Goal: Entertainment & Leisure: Browse casually

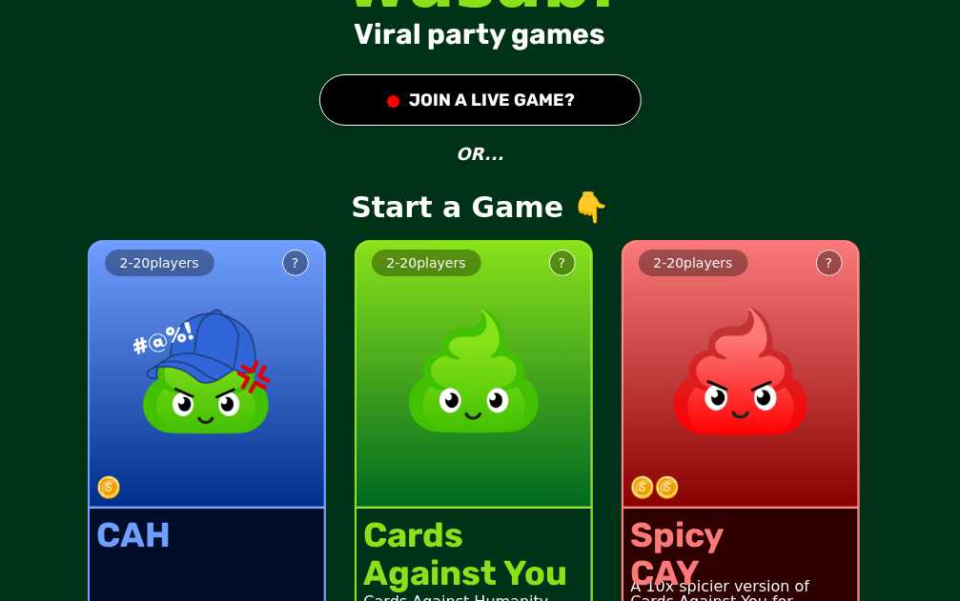
scroll to position [82, 0]
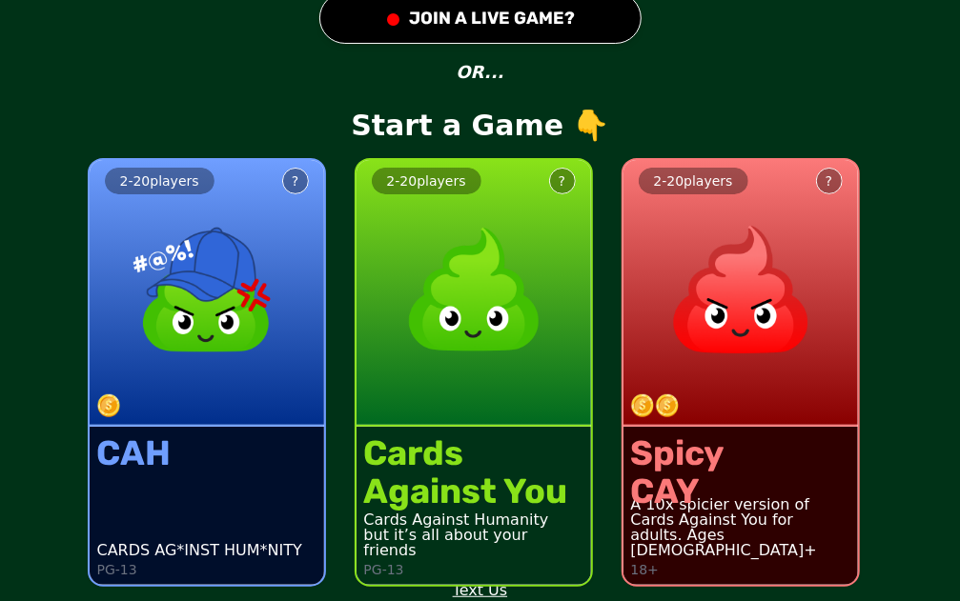
click at [499, 18] on button "● JOIN A LIVE GAME?" at bounding box center [480, 17] width 322 height 51
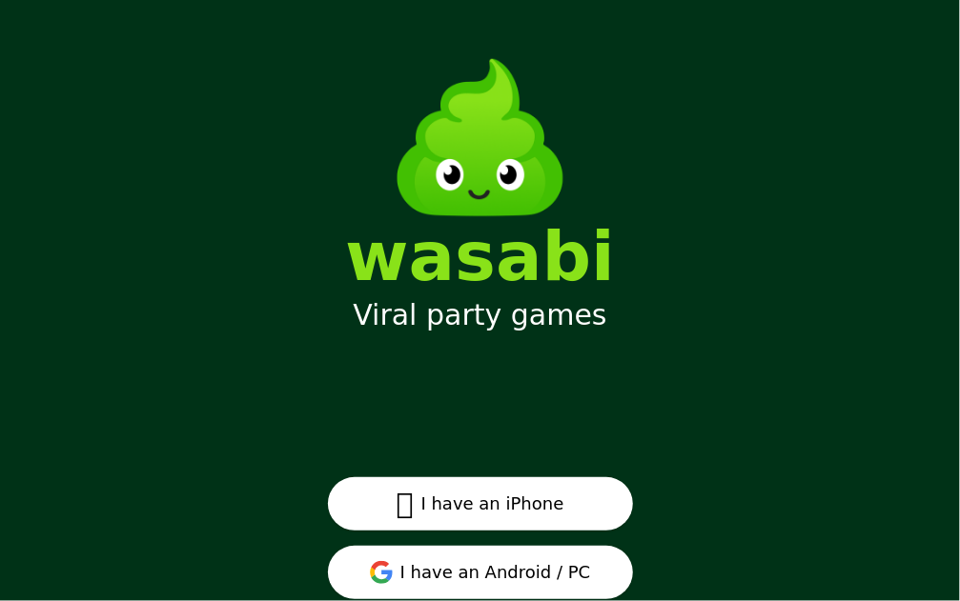
scroll to position [59, 0]
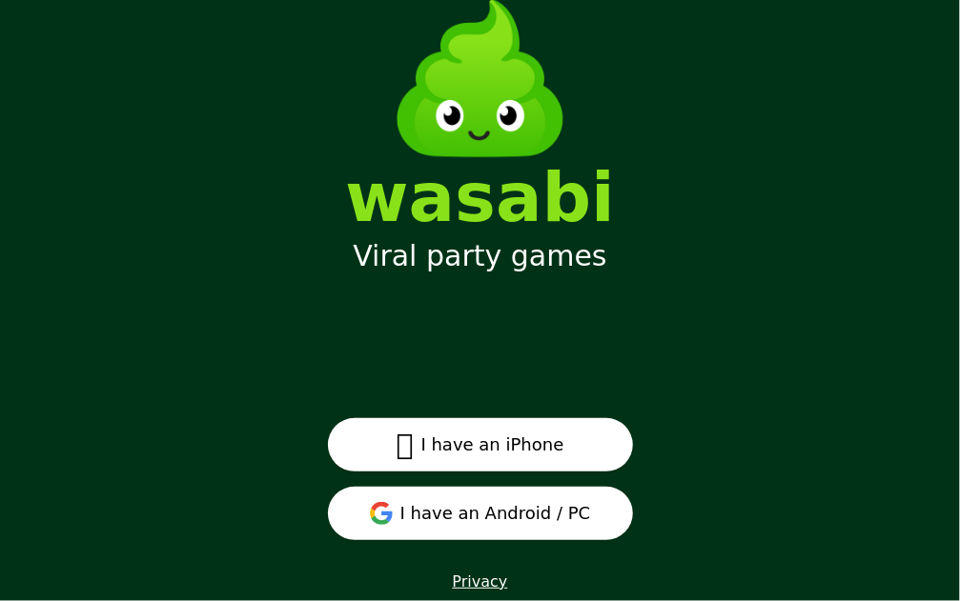
click at [496, 525] on button "I have an Android / PC" at bounding box center [480, 513] width 305 height 53
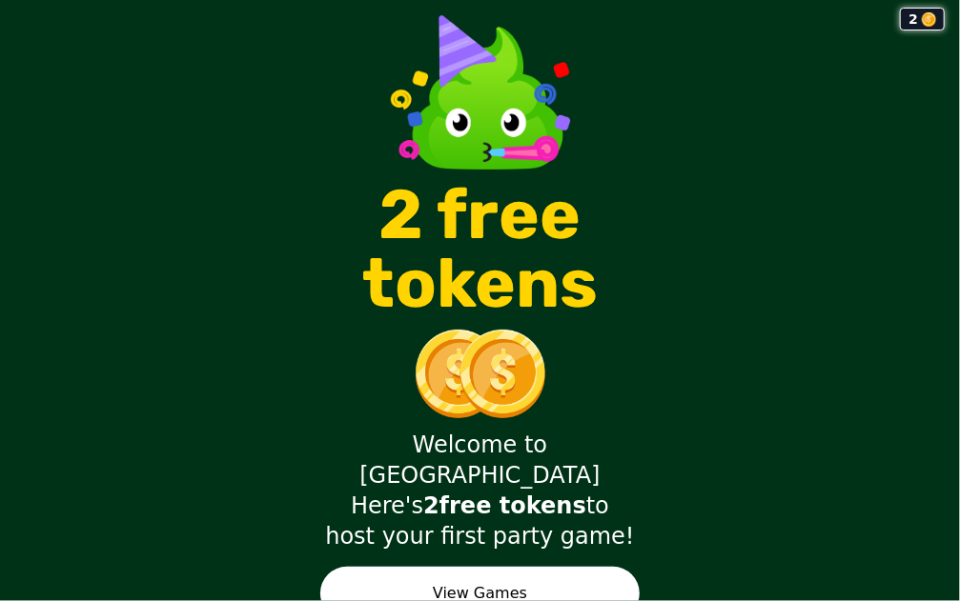
click at [522, 567] on button "View Games" at bounding box center [479, 593] width 319 height 53
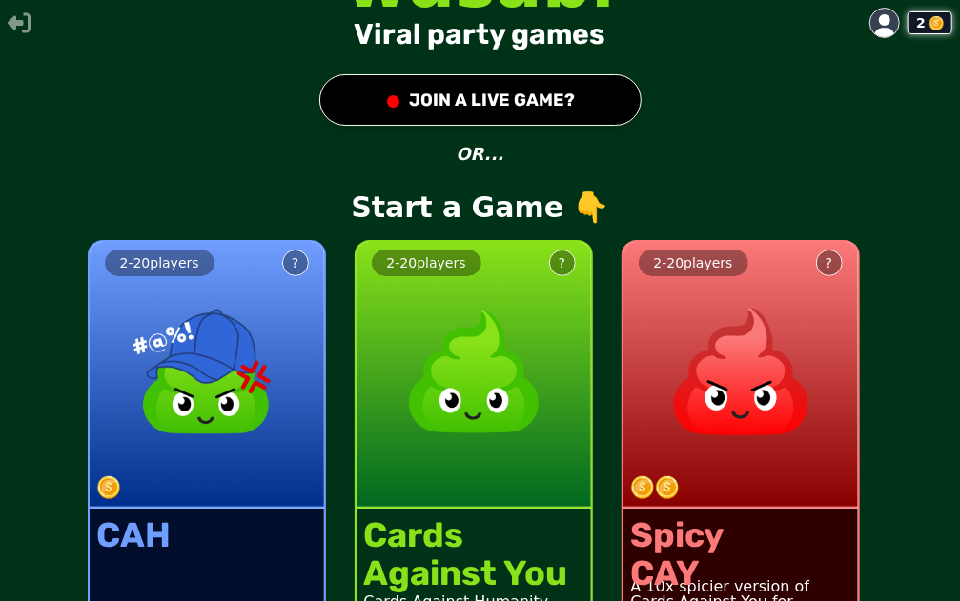
click at [482, 96] on button "● JOIN A LIVE GAME?" at bounding box center [480, 99] width 322 height 51
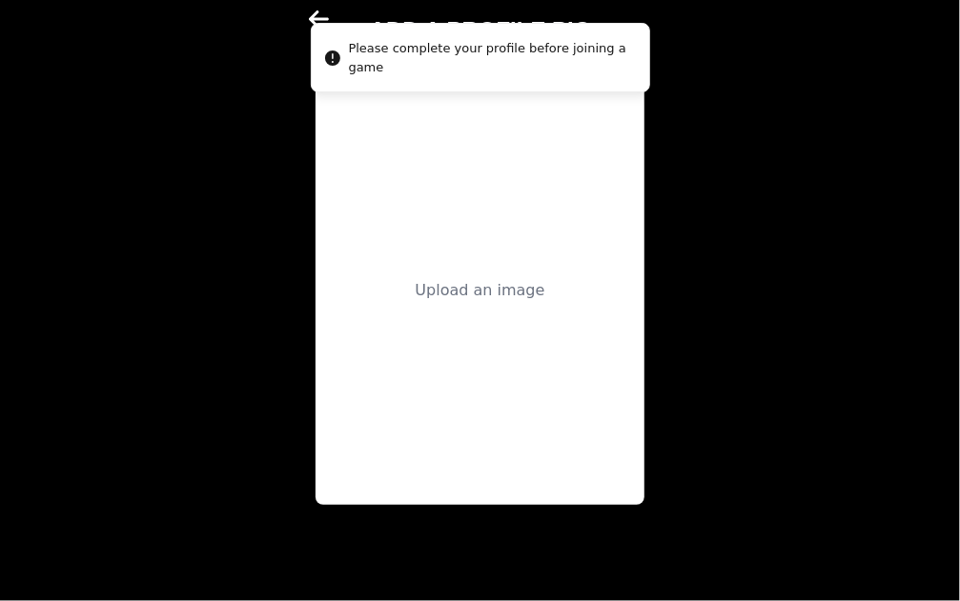
click at [472, 294] on div "Upload an image" at bounding box center [480, 290] width 130 height 23
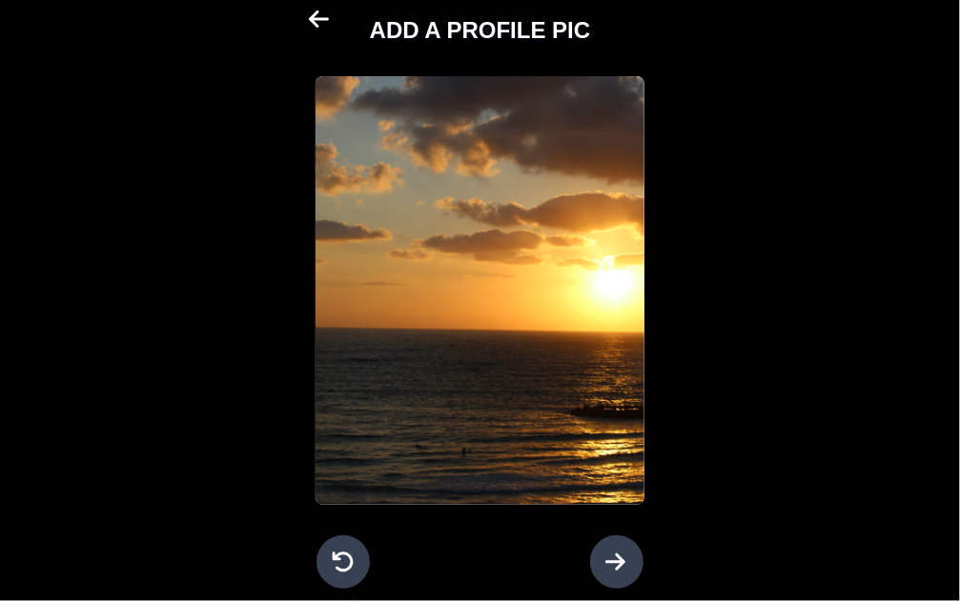
click at [597, 548] on div at bounding box center [616, 562] width 53 height 53
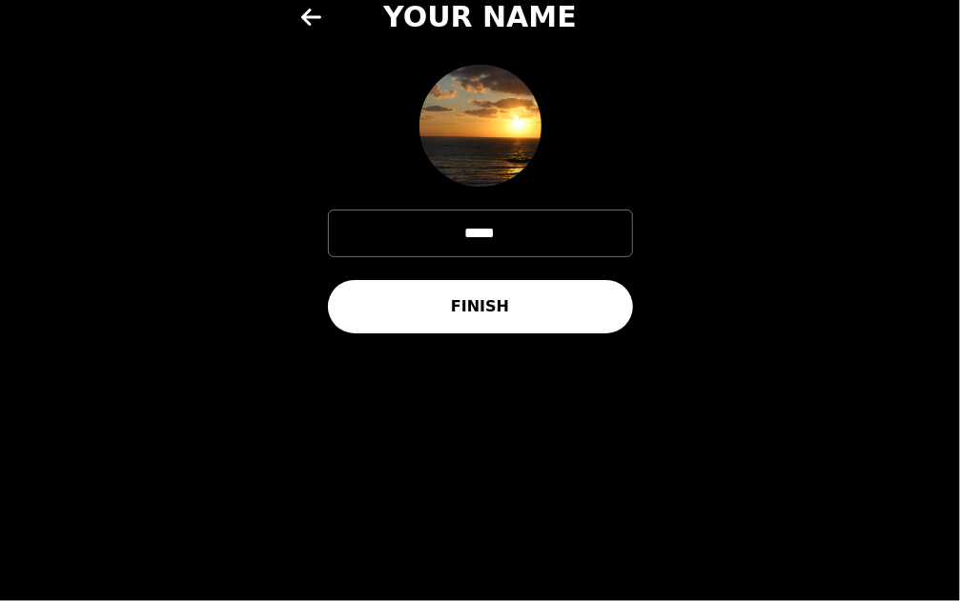
click at [494, 314] on button "FINISH" at bounding box center [480, 306] width 305 height 53
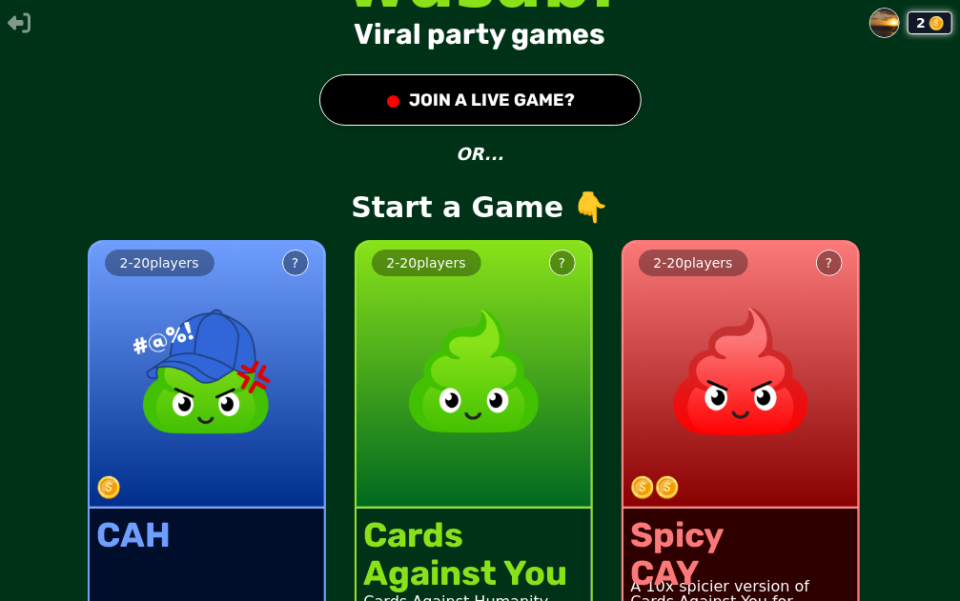
click at [464, 96] on button "● JOIN A LIVE GAME?" at bounding box center [480, 99] width 322 height 51
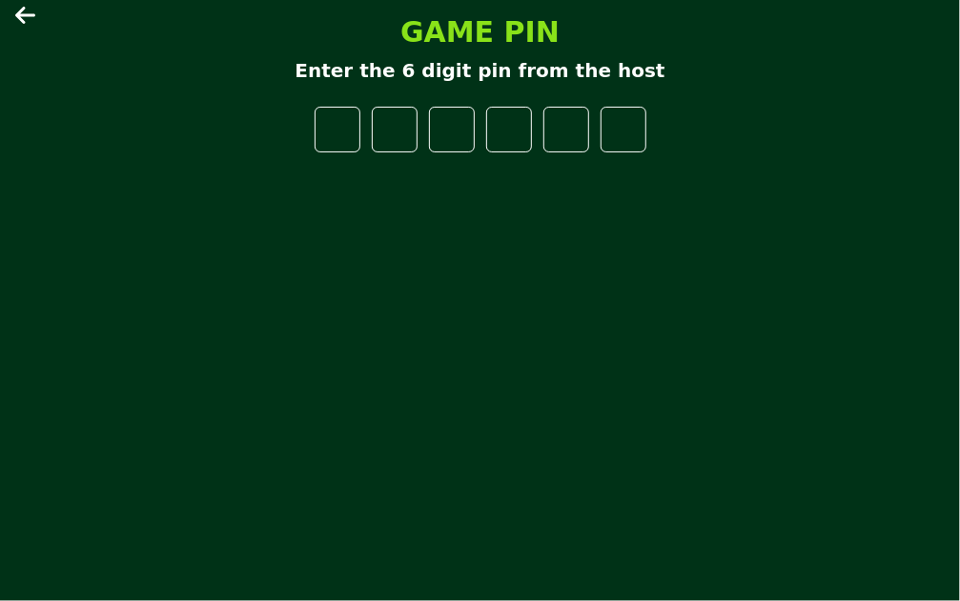
type input "*"
click at [349, 122] on input "*" at bounding box center [337, 130] width 46 height 46
click at [27, 15] on icon at bounding box center [25, 15] width 20 height 17
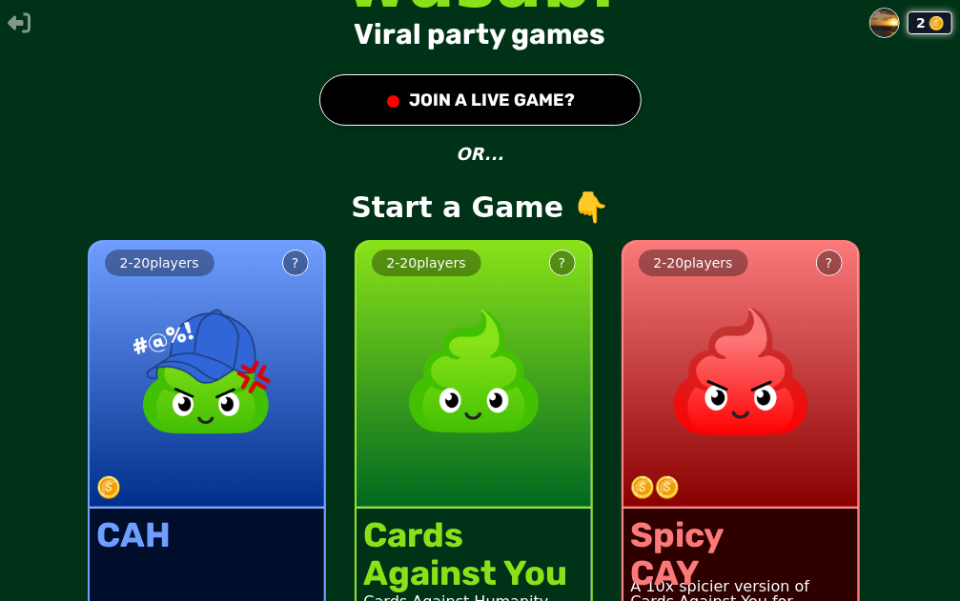
click at [929, 26] on img at bounding box center [936, 23] width 14 height 14
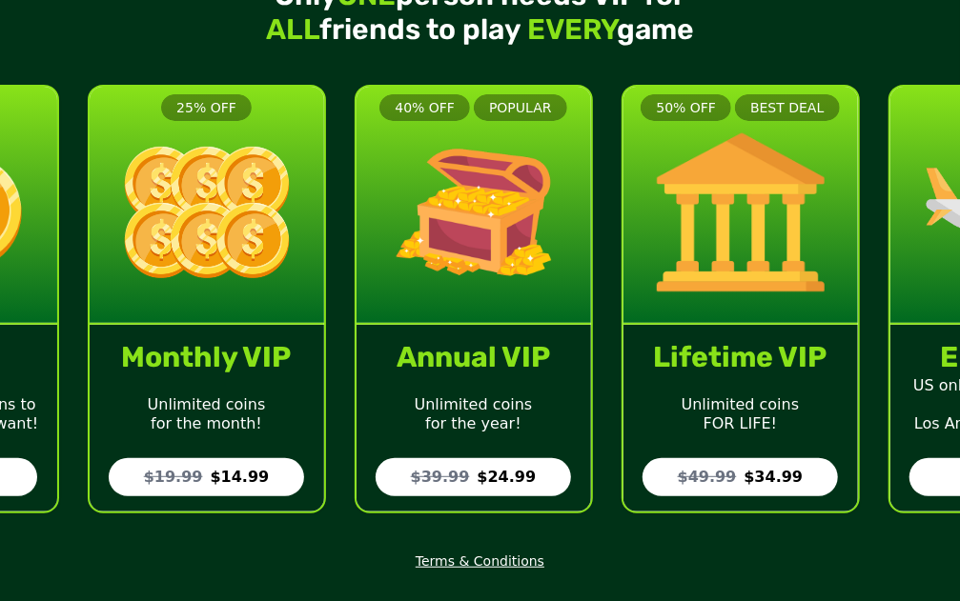
scroll to position [166, 0]
